Goal: Check status: Check status

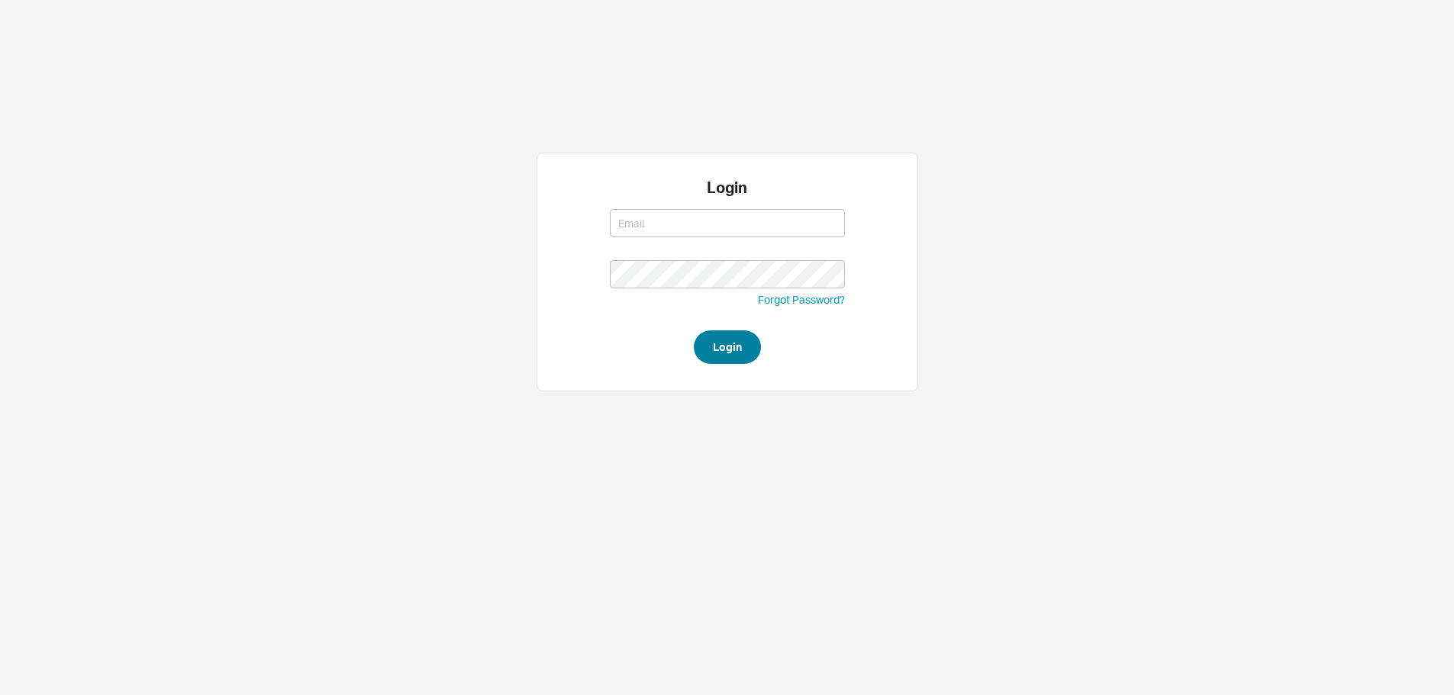
type input "yossi@asbathnj.com"
click at [709, 343] on button "Login" at bounding box center [727, 347] width 67 height 34
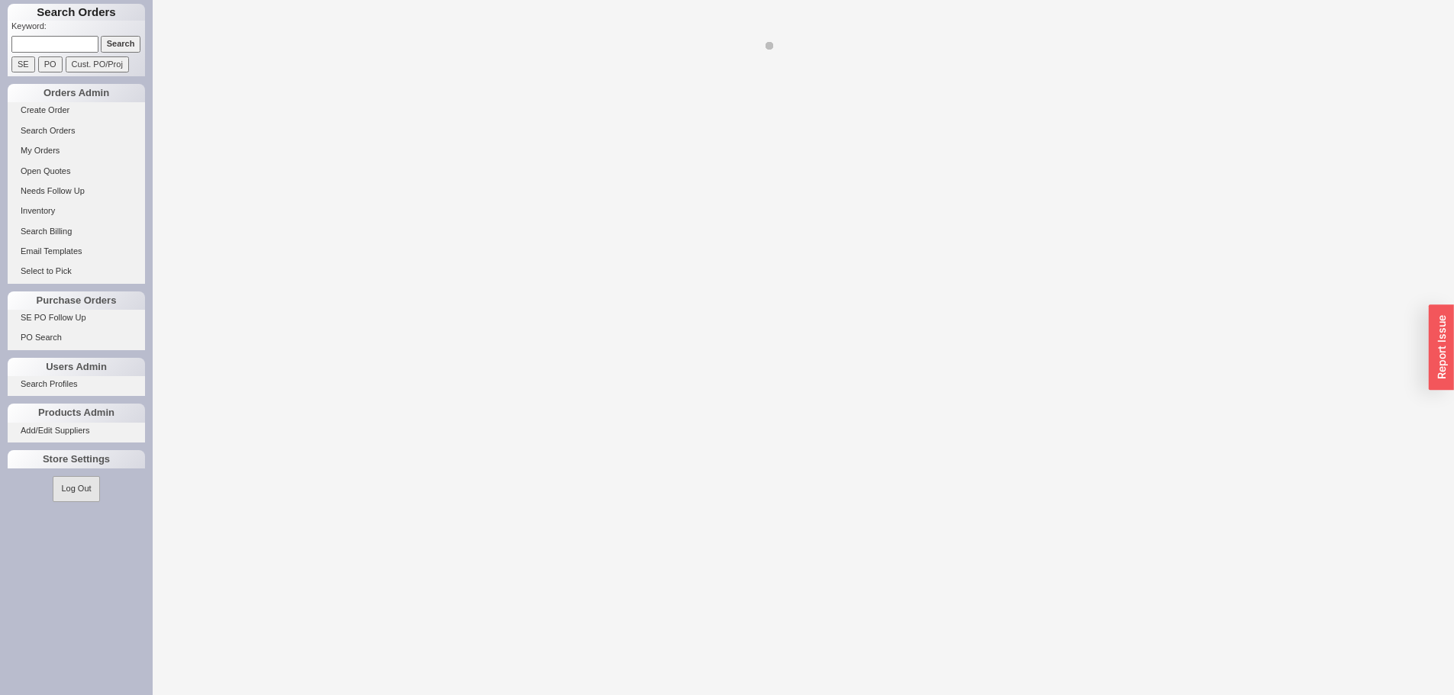
select select "LOW"
